Goal: Navigation & Orientation: Find specific page/section

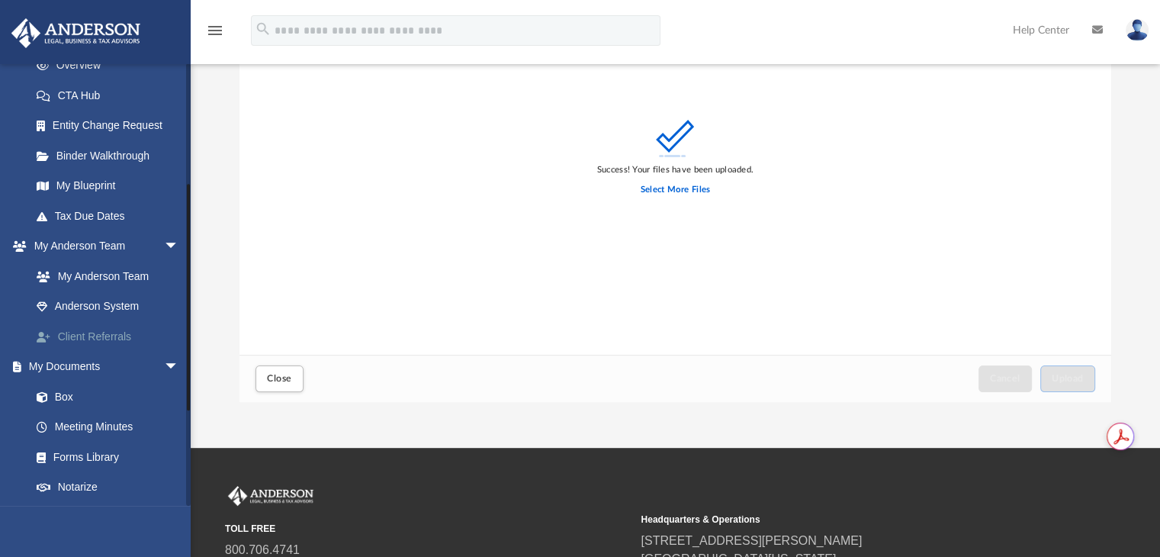
scroll to position [409, 0]
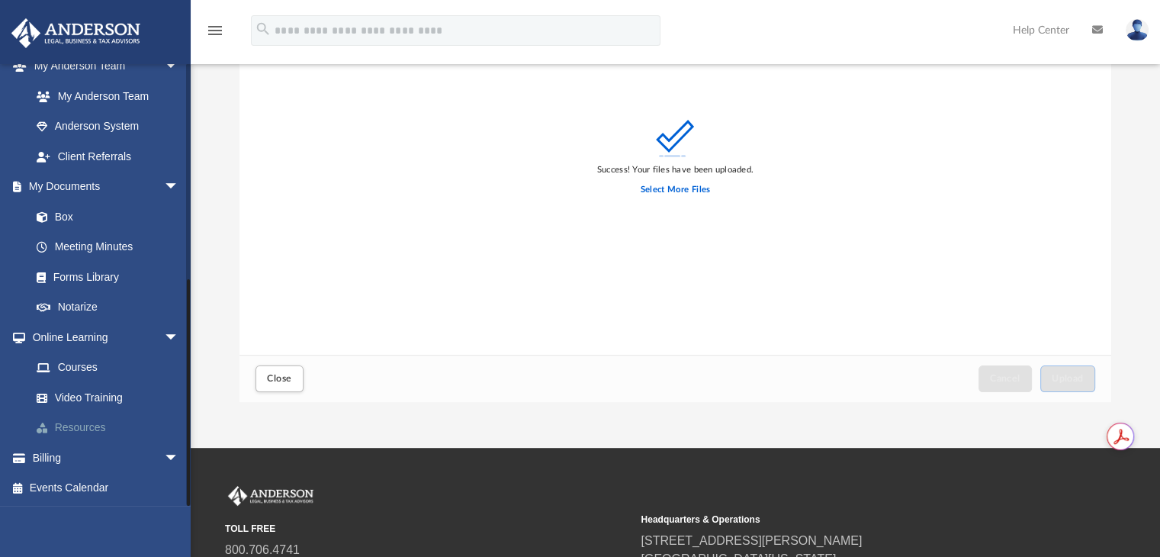
click at [77, 194] on link "Resources" at bounding box center [111, 428] width 181 height 31
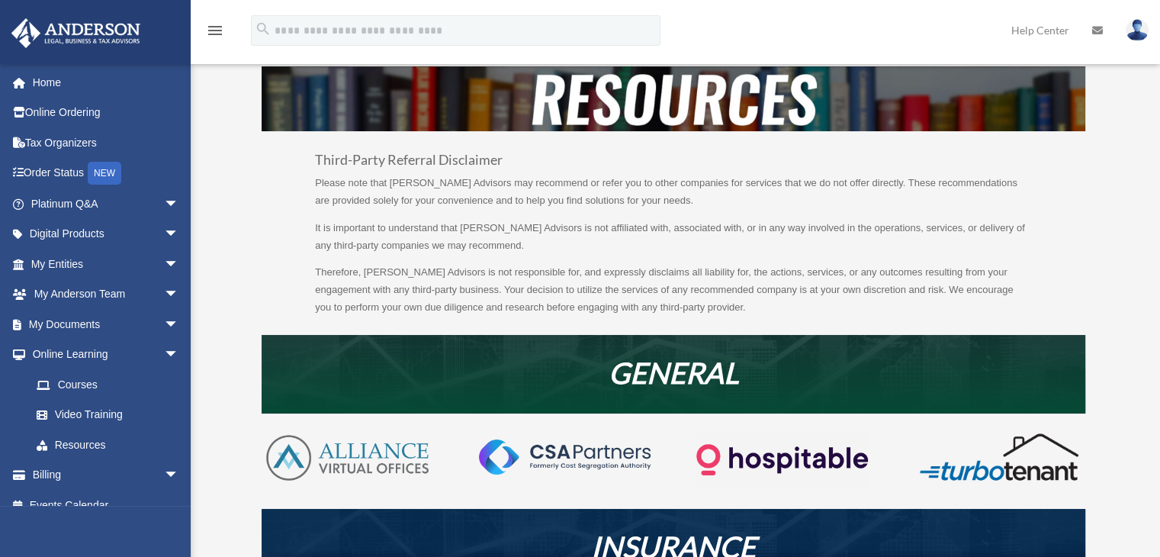
scroll to position [153, 0]
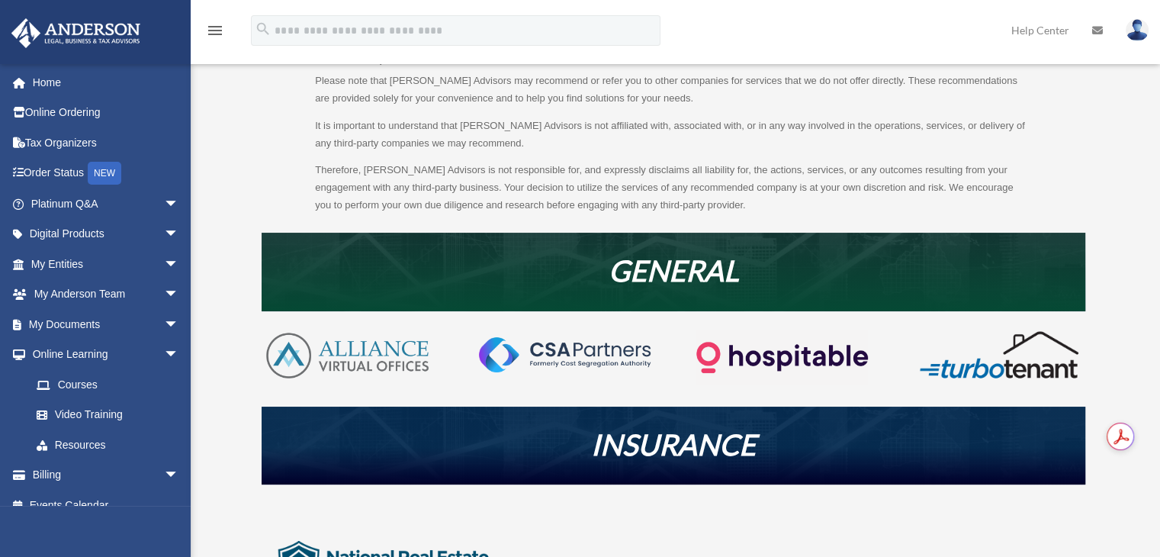
click at [745, 358] on img at bounding box center [783, 358] width 172 height 56
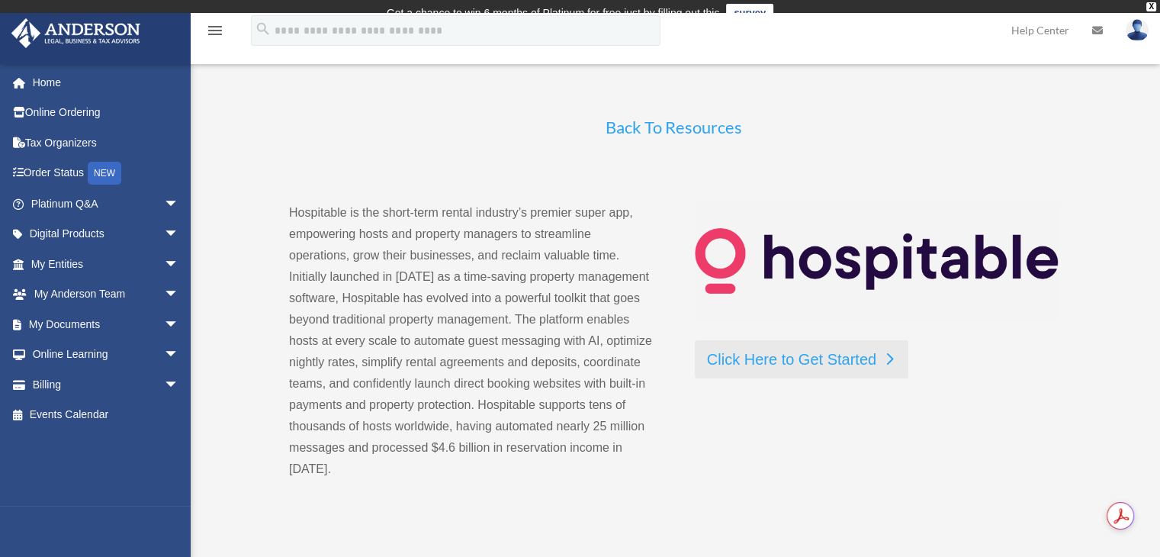
click at [754, 355] on link "Click Here to Get Started" at bounding box center [802, 359] width 214 height 38
